Goal: Transaction & Acquisition: Purchase product/service

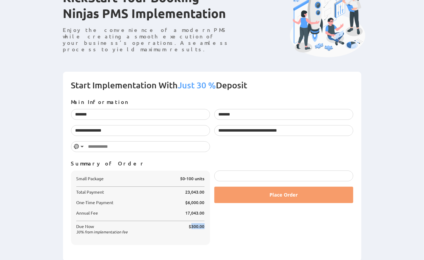
drag, startPoint x: 192, startPoint y: 227, endPoint x: 207, endPoint y: 227, distance: 15.6
click at [207, 227] on div "Small Package 50-100 units Total Payment 23,043.00 $6,000.00 17,043.00 30 $300.…" at bounding box center [140, 208] width 139 height 75
drag, startPoint x: 184, startPoint y: 200, endPoint x: 211, endPoint y: 200, distance: 26.4
click at [211, 200] on div "Small Package 50-100 units Total Payment 23,043.00" at bounding box center [140, 211] width 143 height 80
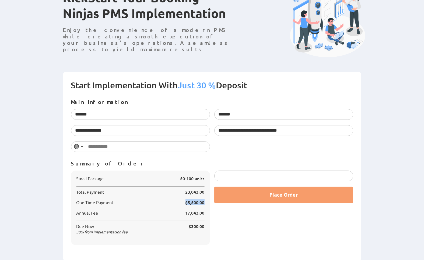
drag, startPoint x: 202, startPoint y: 225, endPoint x: 82, endPoint y: 229, distance: 119.8
click at [82, 229] on div "Due Now 30 % from implementation fee $300.00" at bounding box center [140, 229] width 128 height 10
click at [82, 230] on span "30 % from implementation fee" at bounding box center [101, 232] width 51 height 5
